Goal: Find contact information: Find contact information

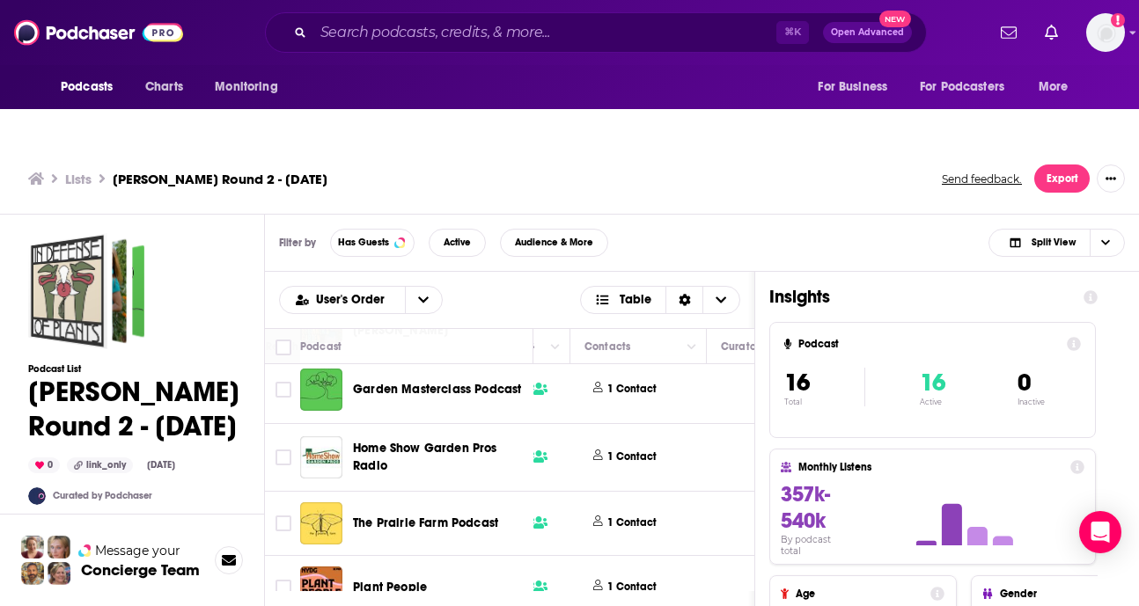
scroll to position [143, 823]
click at [638, 450] on p "1 Contact" at bounding box center [629, 457] width 49 height 15
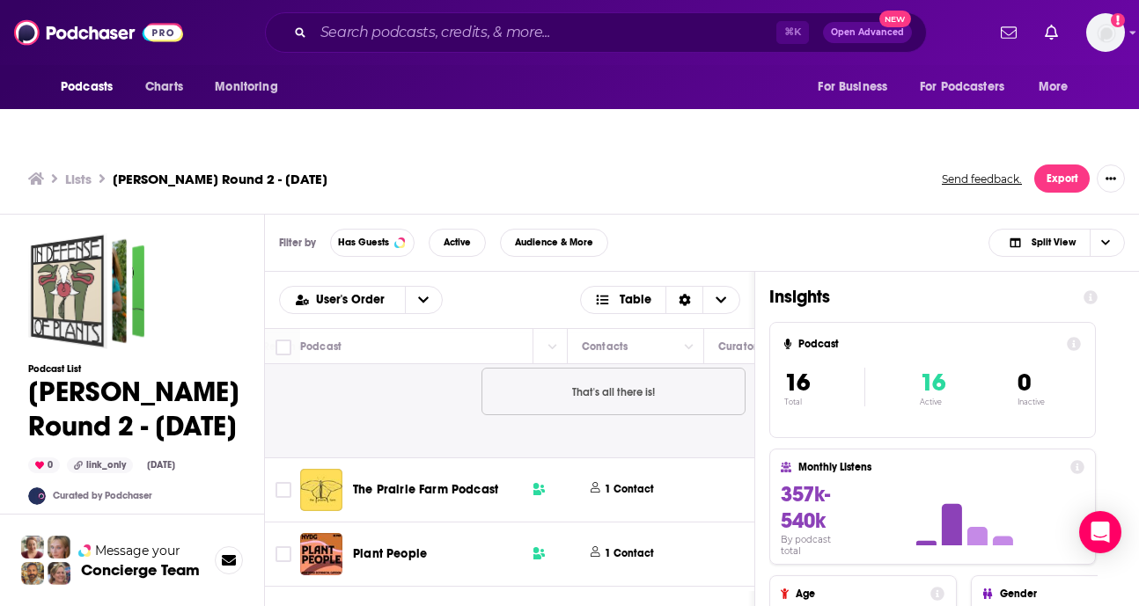
scroll to position [396, 823]
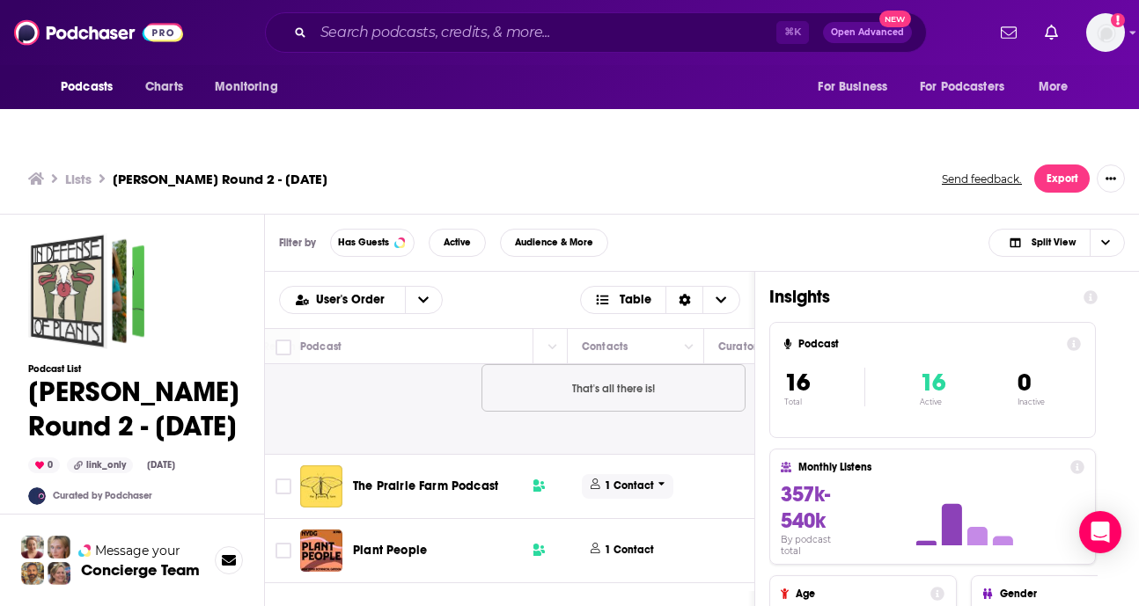
click at [648, 479] on p "1 Contact" at bounding box center [629, 486] width 49 height 15
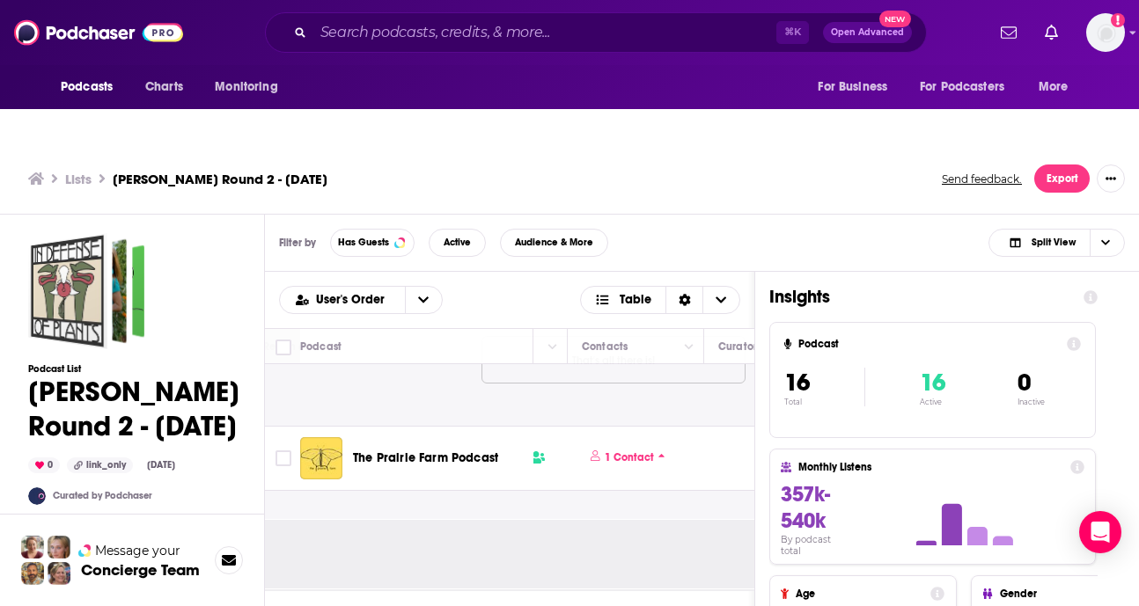
scroll to position [440, 823]
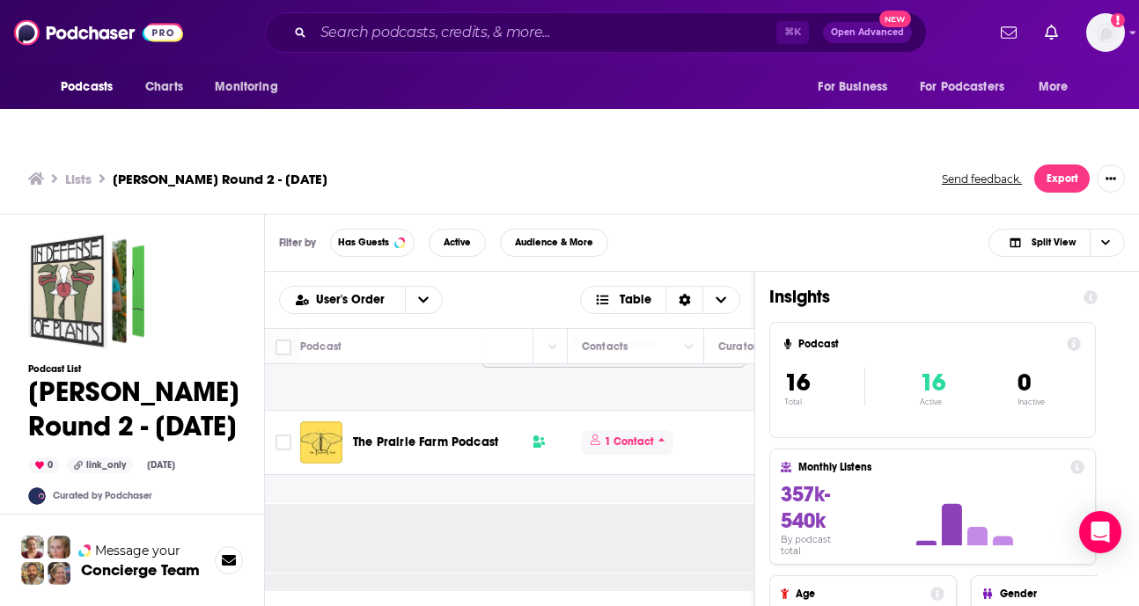
click at [632, 435] on p "1 Contact" at bounding box center [629, 442] width 49 height 15
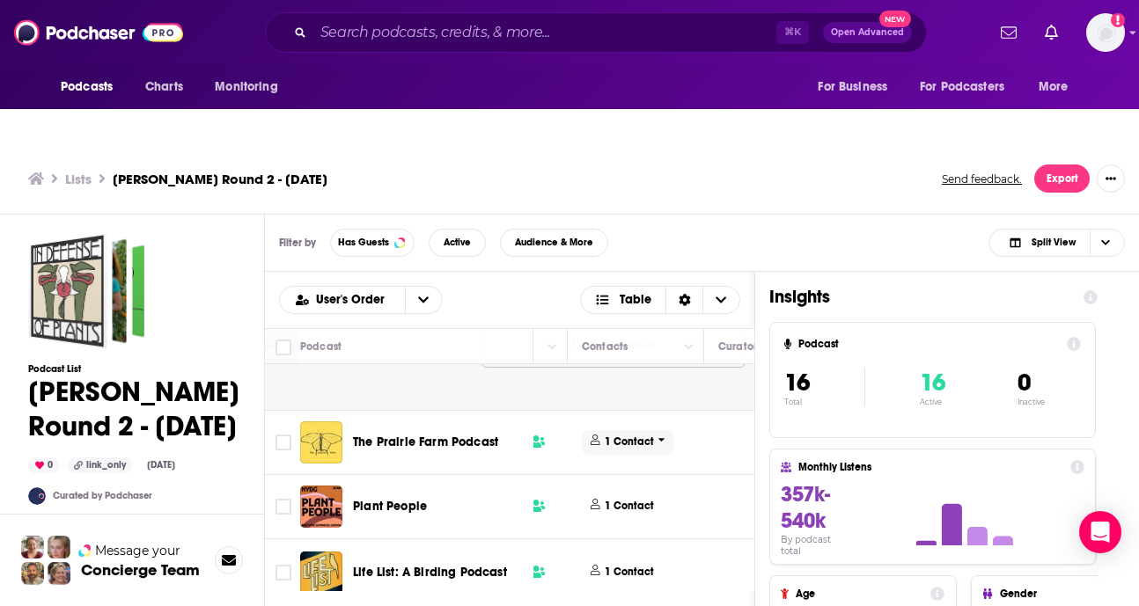
click at [632, 435] on p "1 Contact" at bounding box center [629, 442] width 49 height 15
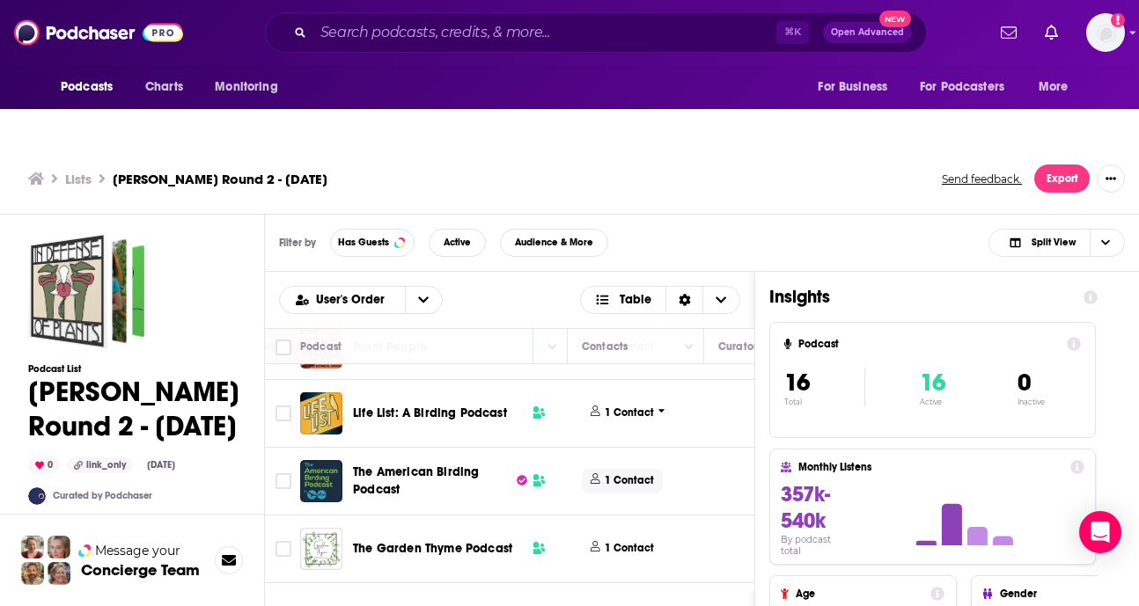
scroll to position [817, 823]
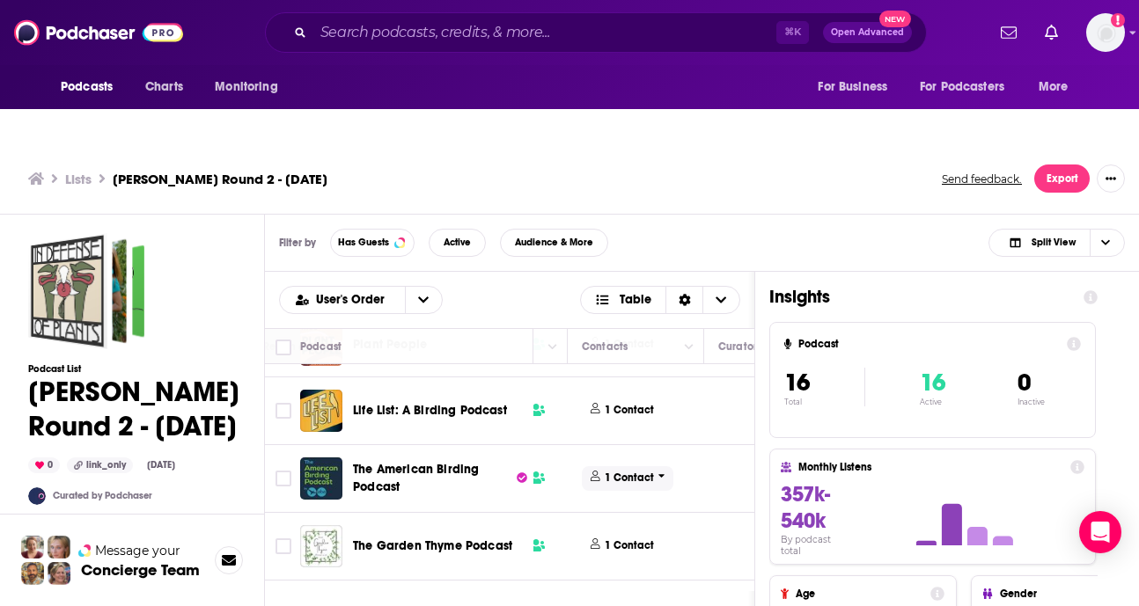
click at [629, 471] on p "1 Contact" at bounding box center [629, 478] width 49 height 15
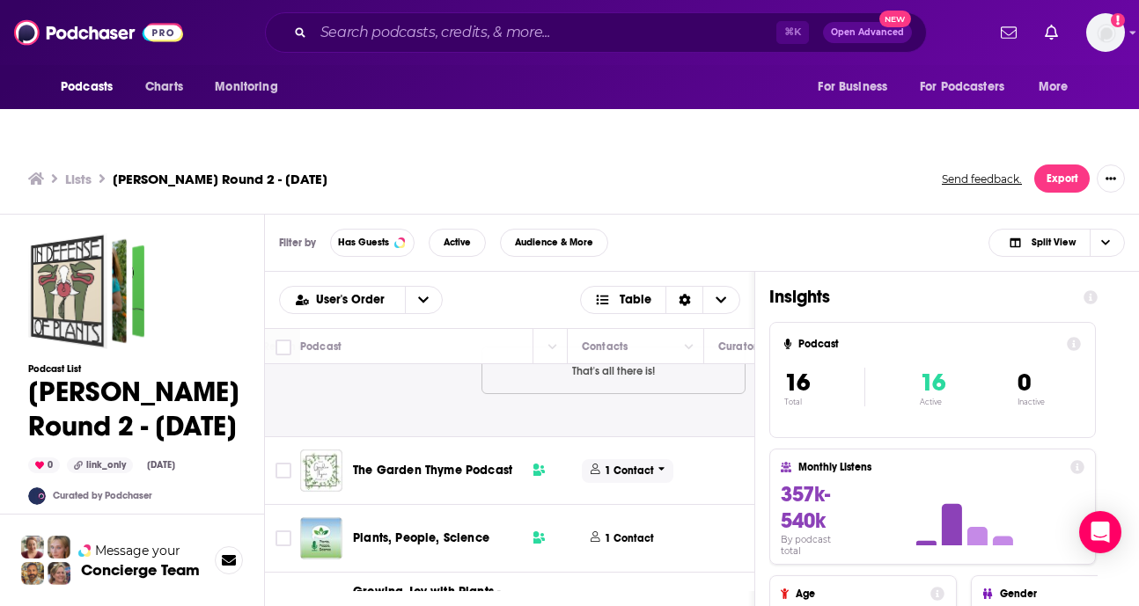
scroll to position [1113, 823]
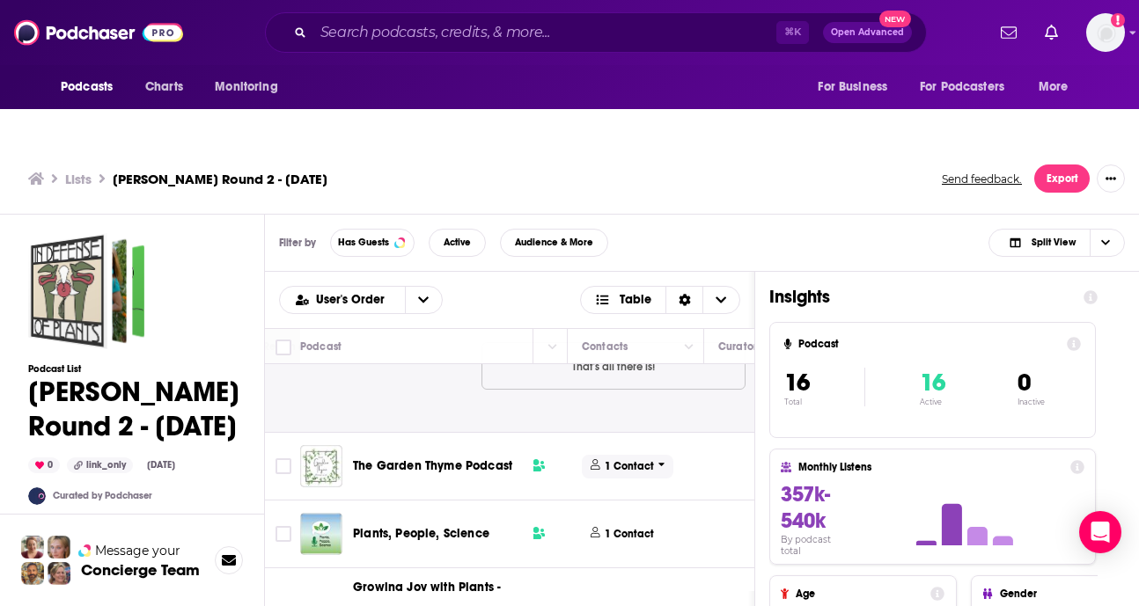
click at [624, 459] on p "1 Contact" at bounding box center [629, 466] width 49 height 15
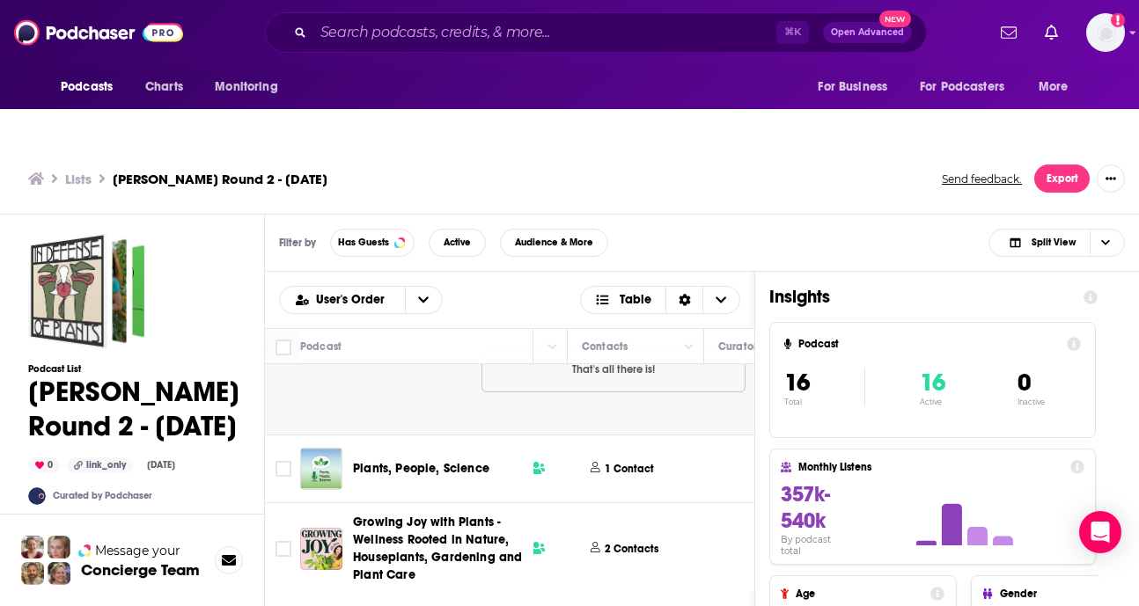
scroll to position [1416, 823]
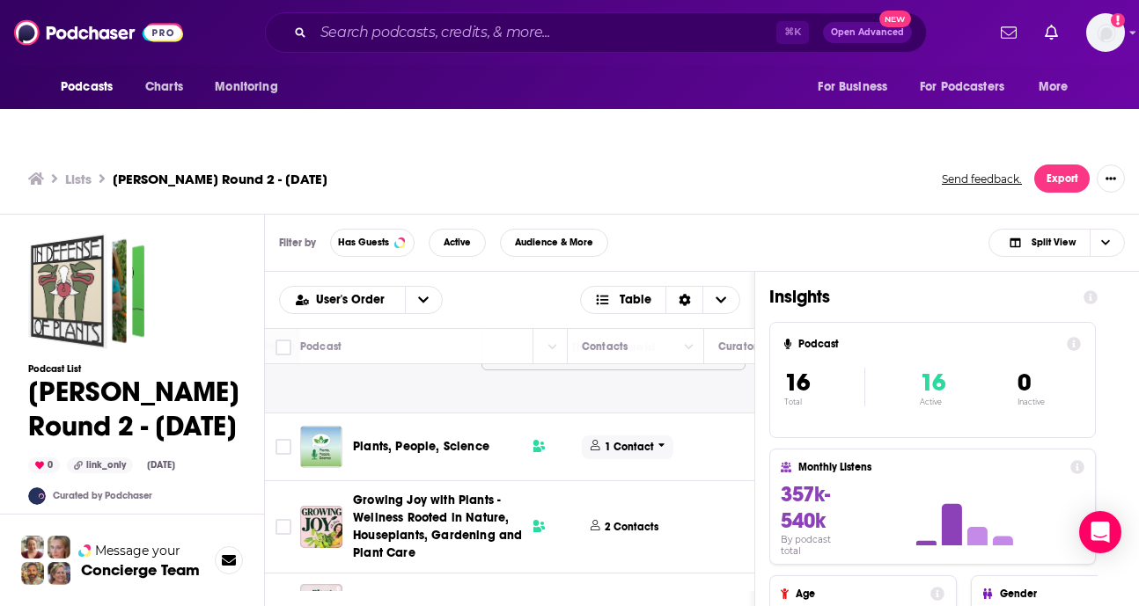
click at [639, 440] on p "1 Contact" at bounding box center [629, 447] width 49 height 15
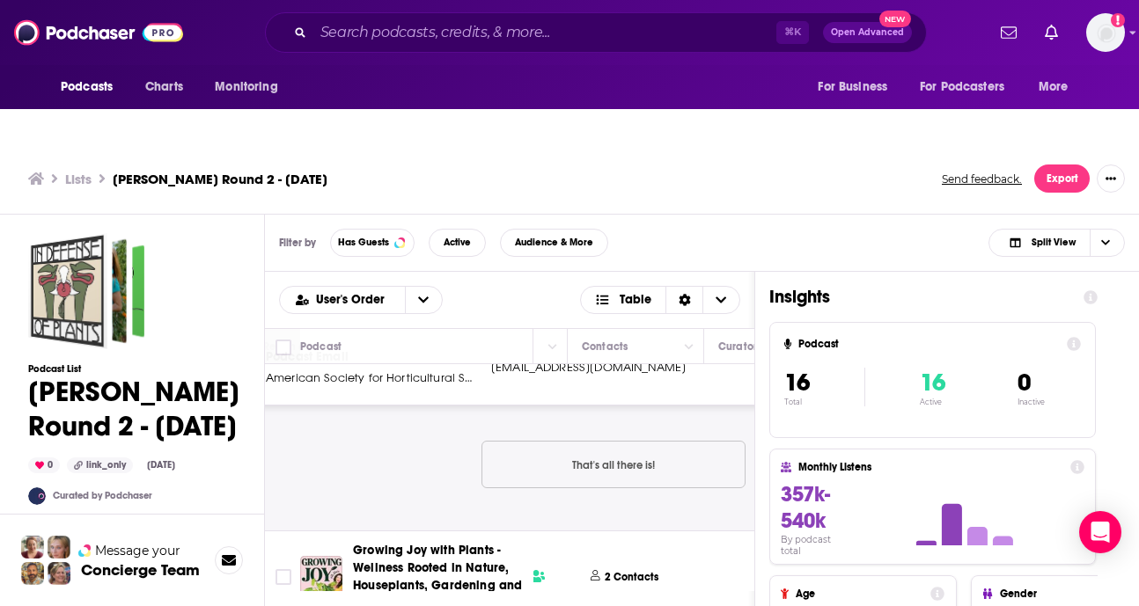
scroll to position [1712, 823]
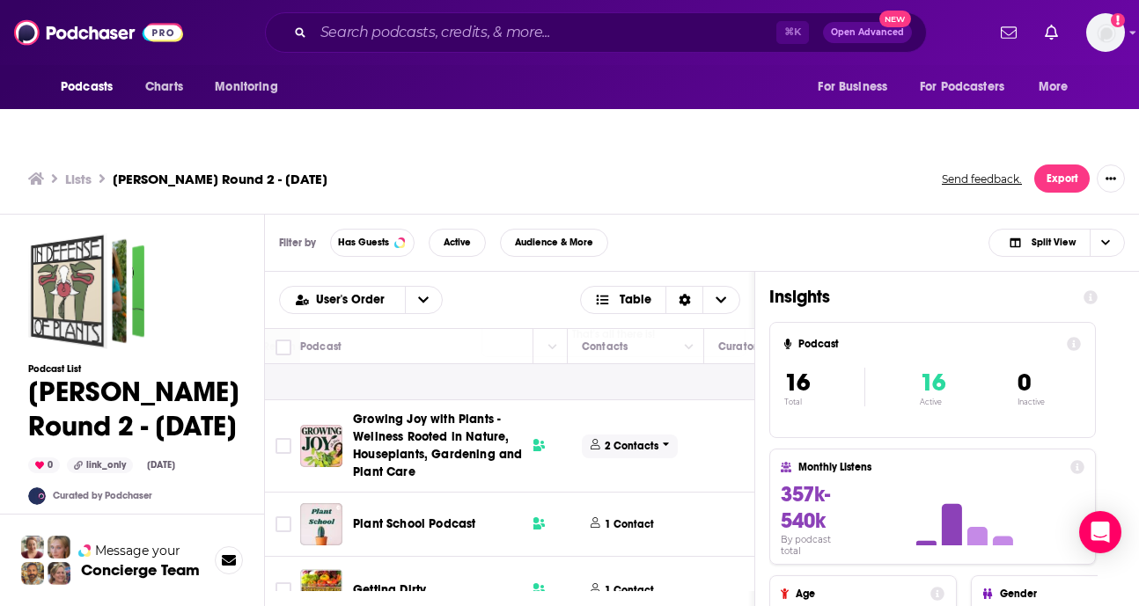
click at [625, 439] on p "2 Contacts" at bounding box center [632, 446] width 54 height 15
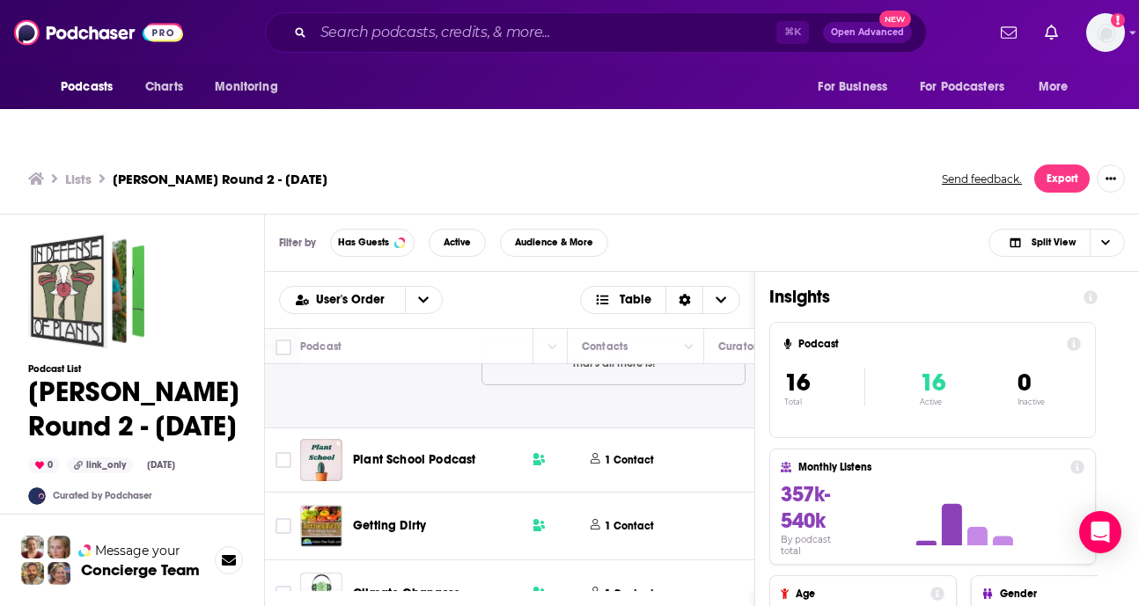
scroll to position [2069, 823]
click at [626, 451] on p "1 Contact" at bounding box center [629, 458] width 49 height 15
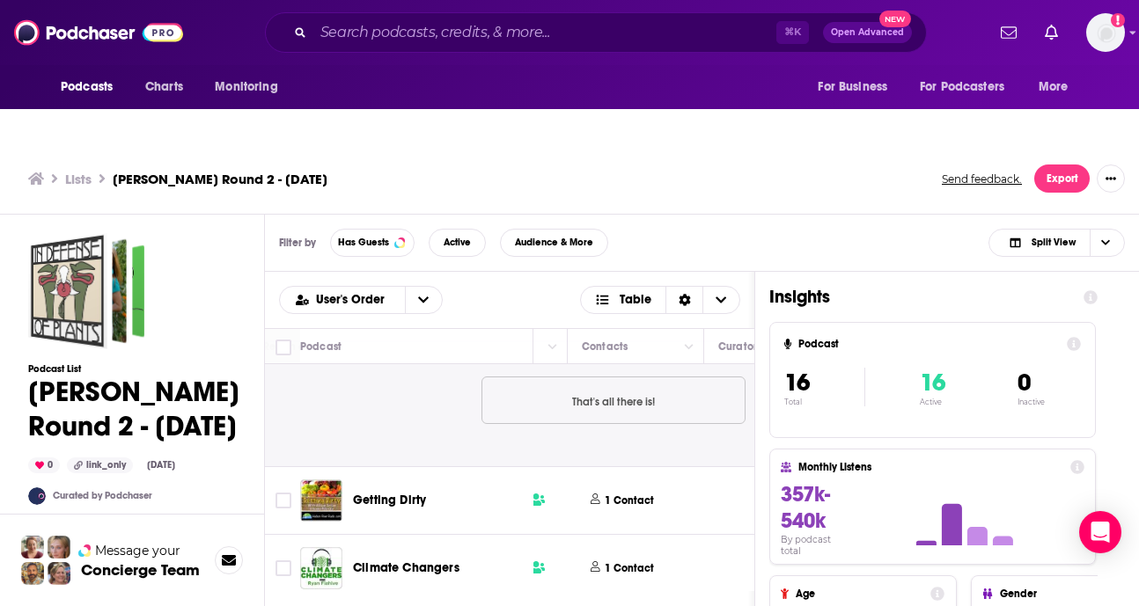
scroll to position [2327, 823]
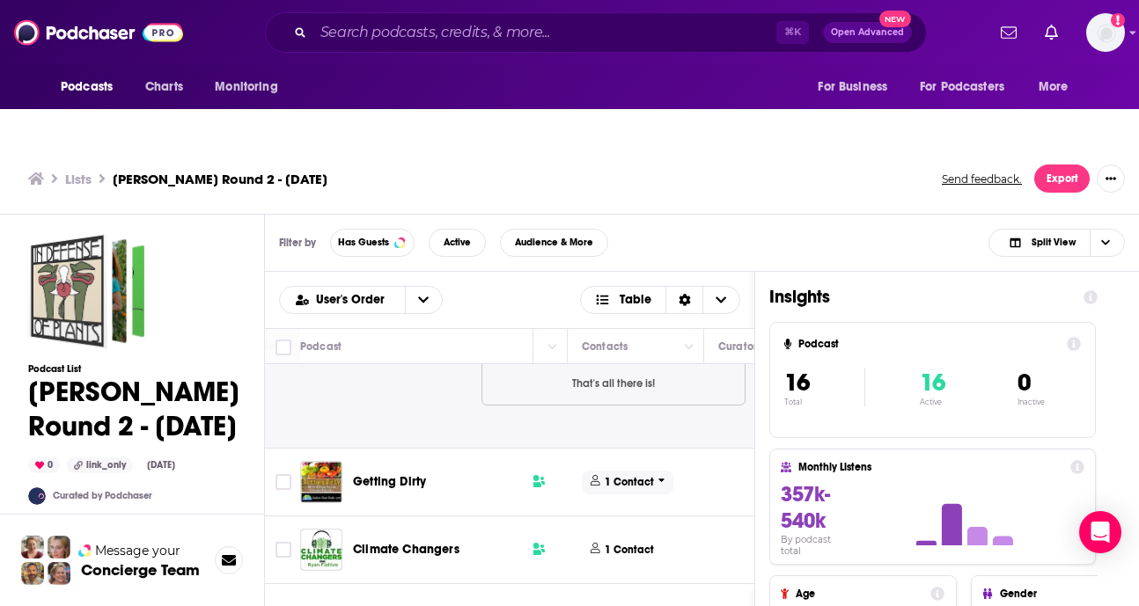
click at [641, 475] on p "1 Contact" at bounding box center [629, 482] width 49 height 15
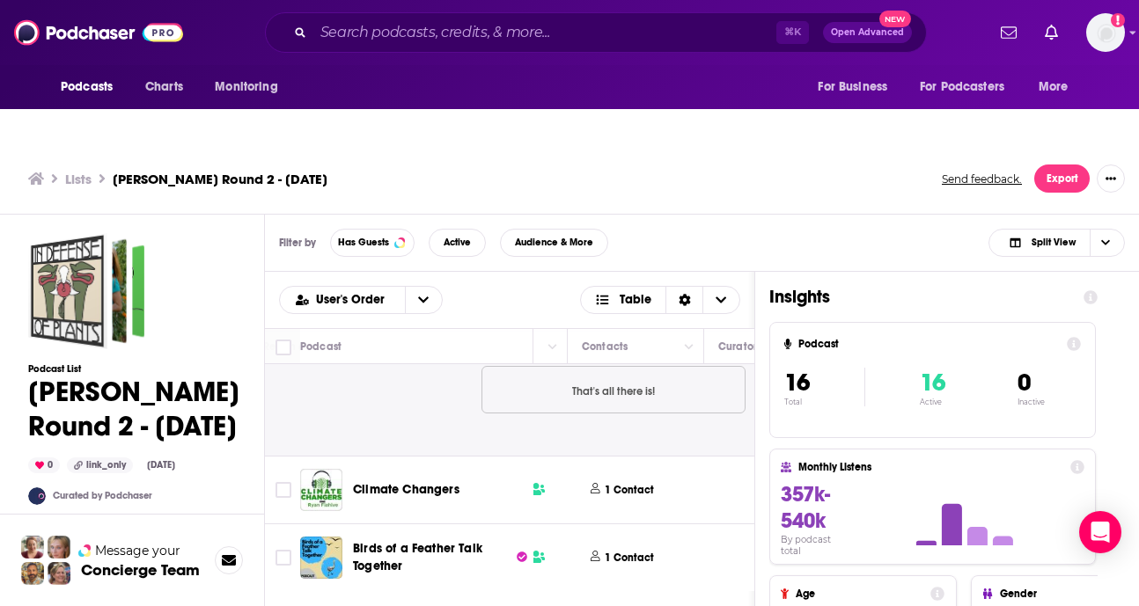
scroll to position [2615, 823]
click at [641, 483] on p "1 Contact" at bounding box center [629, 490] width 49 height 15
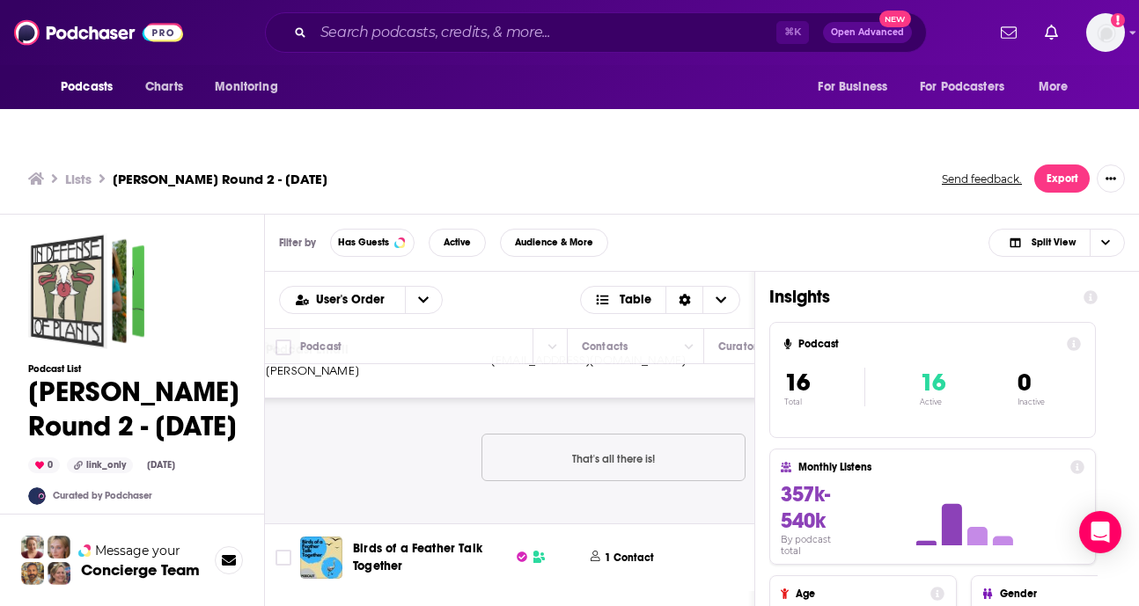
scroll to position [2831, 823]
click at [616, 551] on p "1 Contact" at bounding box center [629, 558] width 49 height 15
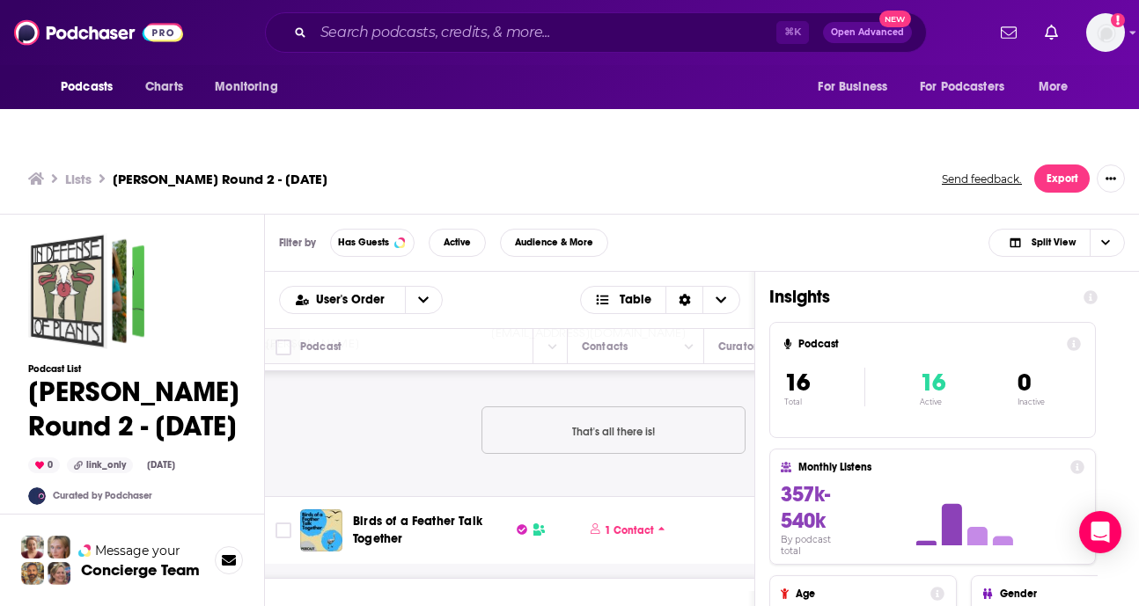
scroll to position [2978, 823]
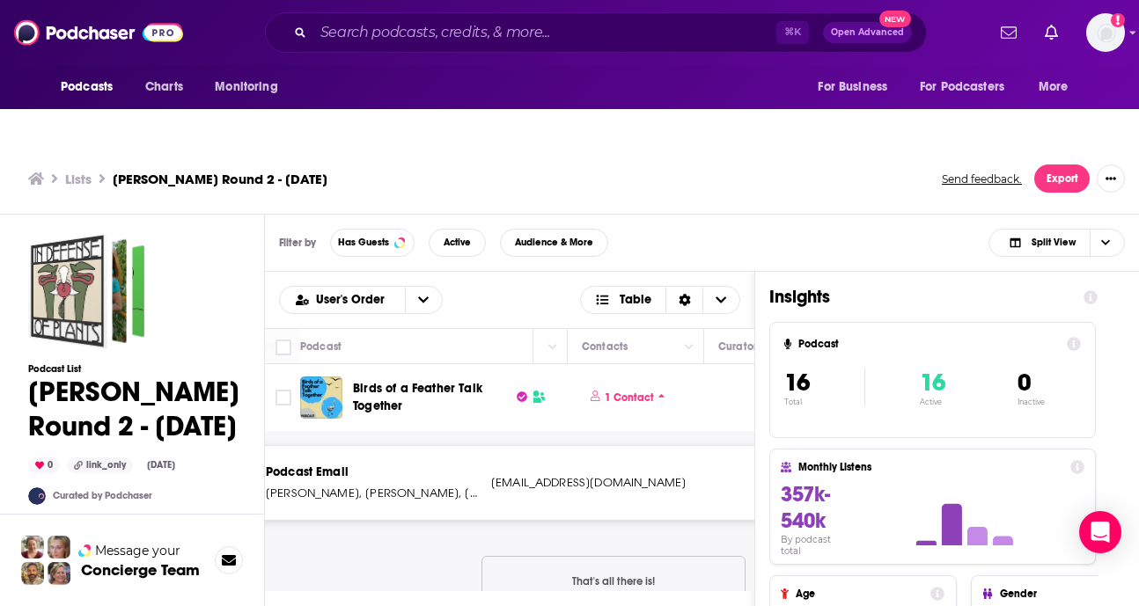
click at [502, 474] on p "[EMAIL_ADDRESS][DOMAIN_NAME]" at bounding box center [607, 483] width 233 height 18
drag, startPoint x: 495, startPoint y: 448, endPoint x: 608, endPoint y: 446, distance: 112.6
click at [608, 474] on p "[EMAIL_ADDRESS][DOMAIN_NAME]" at bounding box center [607, 483] width 233 height 18
click at [498, 457] on div "Podcast Email [PERSON_NAME], [PERSON_NAME], [PERSON_NAME], [PERSON_NAME] [EMAIL…" at bounding box center [613, 483] width 801 height 74
drag, startPoint x: 491, startPoint y: 448, endPoint x: 583, endPoint y: 447, distance: 92.4
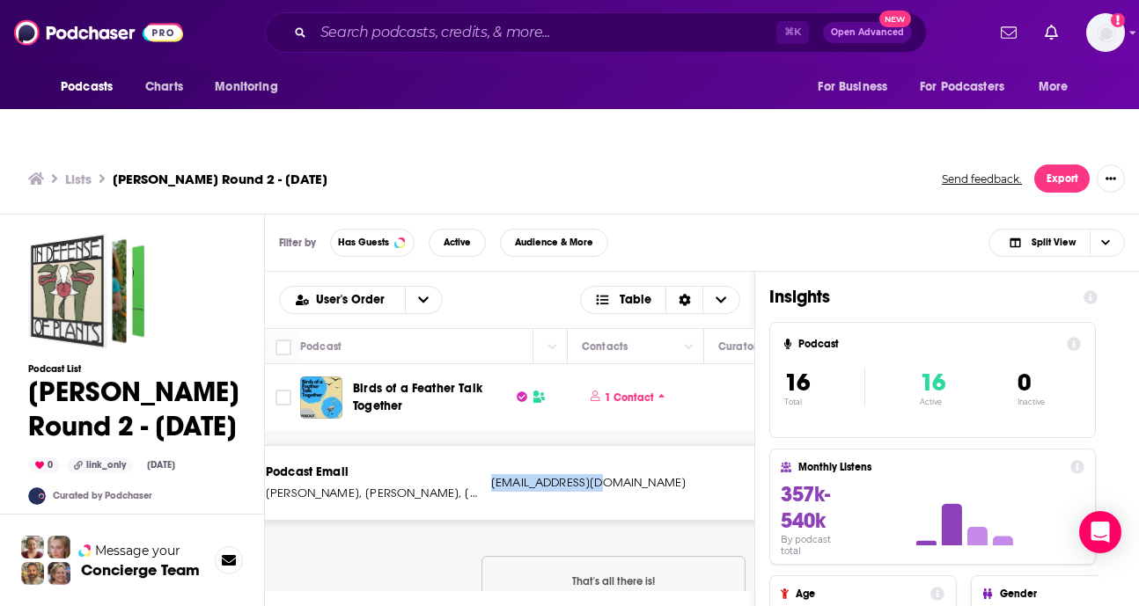
click at [601, 474] on p "[EMAIL_ADDRESS][DOMAIN_NAME]" at bounding box center [607, 483] width 233 height 18
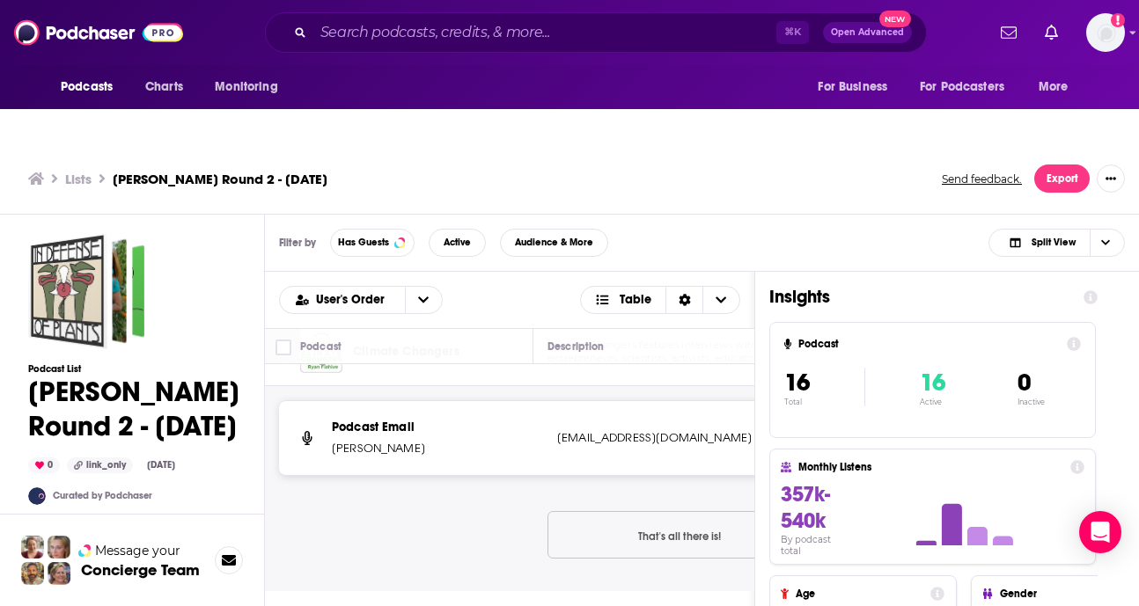
scroll to position [2925, 0]
